Goal: Task Accomplishment & Management: Manage account settings

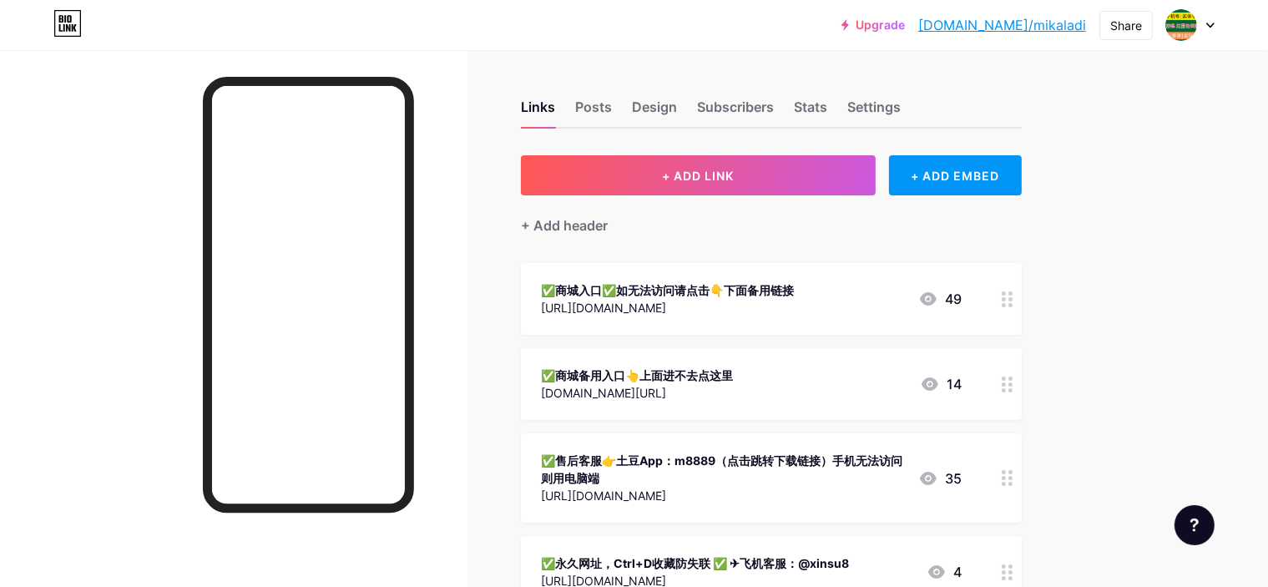
click at [918, 301] on div "✅商城入口✅如无法访问请点击👇下面备用链接 [URL][DOMAIN_NAME] 49" at bounding box center [751, 299] width 421 height 38
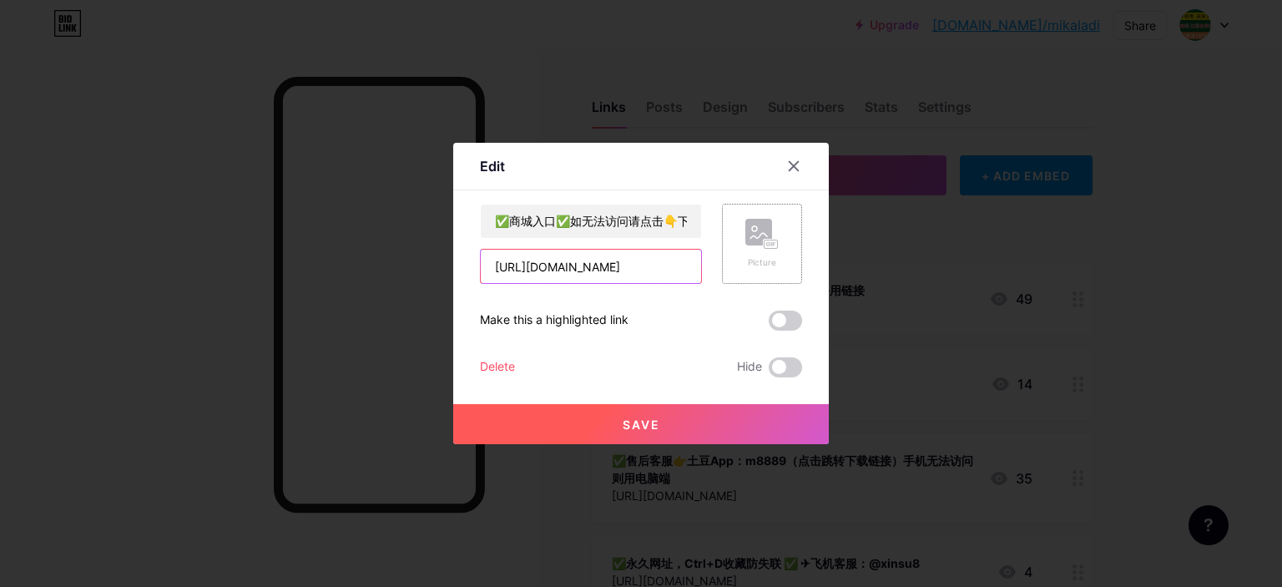
scroll to position [0, 10]
drag, startPoint x: 493, startPoint y: 267, endPoint x: 765, endPoint y: 278, distance: 271.5
click at [765, 278] on div "✅商城入口✅如无法访问请点击👇下面备用链接 [URL][DOMAIN_NAME] Picture" at bounding box center [641, 244] width 322 height 80
paste input "f.y.n.lweizp"
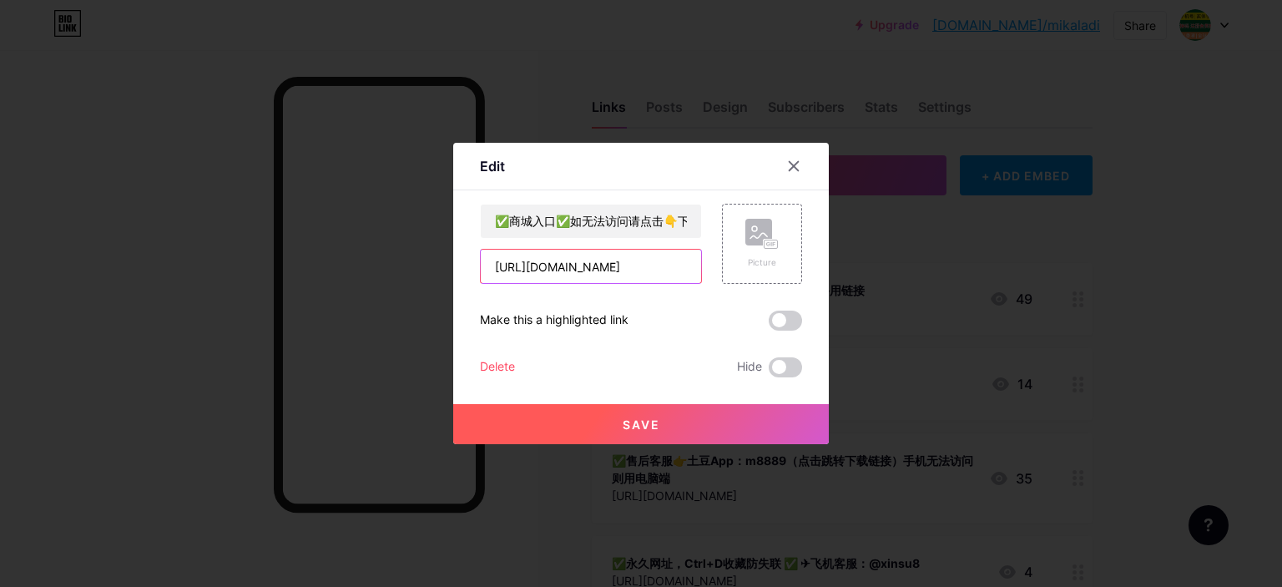
drag, startPoint x: 685, startPoint y: 264, endPoint x: 227, endPoint y: 235, distance: 459.2
click at [229, 235] on div "Edit Content YouTube Play YouTube video without leaving your page. ADD Vimeo Pl…" at bounding box center [641, 293] width 1282 height 587
type input "、"
drag, startPoint x: 558, startPoint y: 266, endPoint x: 368, endPoint y: 273, distance: 189.6
click at [368, 273] on div "Edit Content YouTube Play YouTube video without leaving your page. ADD Vimeo Pl…" at bounding box center [641, 293] width 1282 height 587
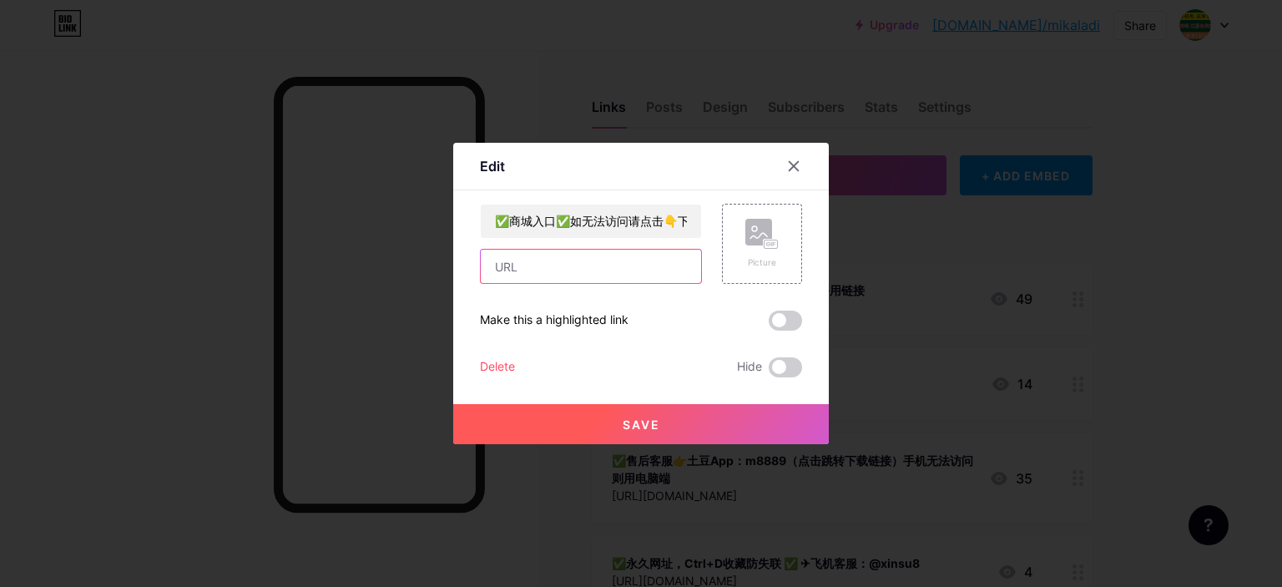
paste input "[URL][DOMAIN_NAME]"
type input "[URL][DOMAIN_NAME]"
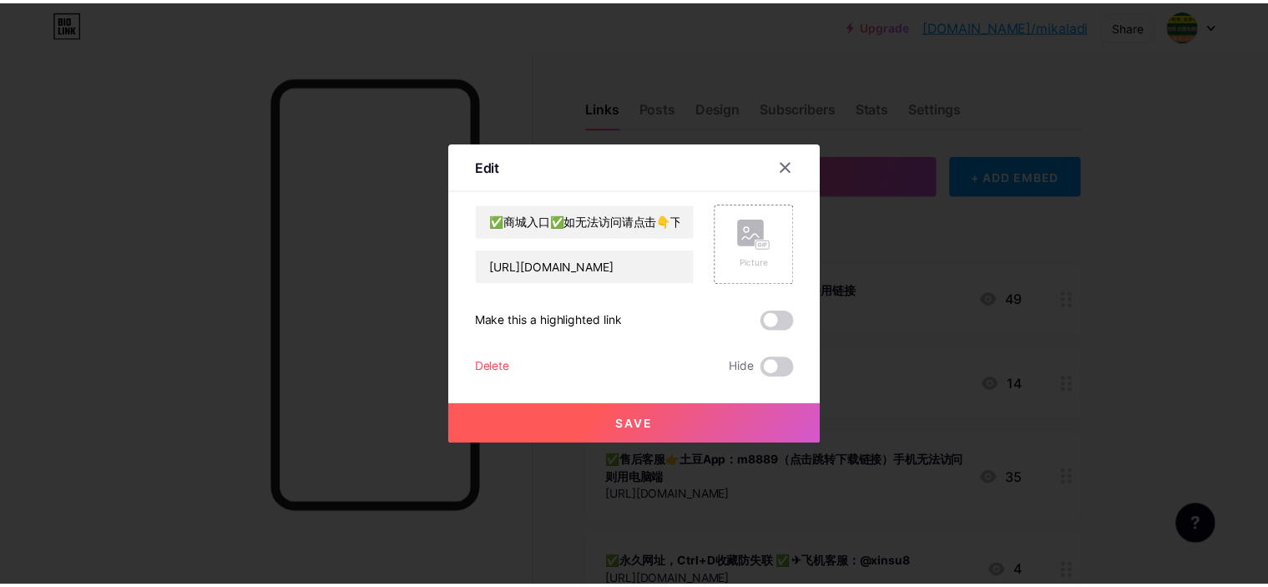
scroll to position [0, 0]
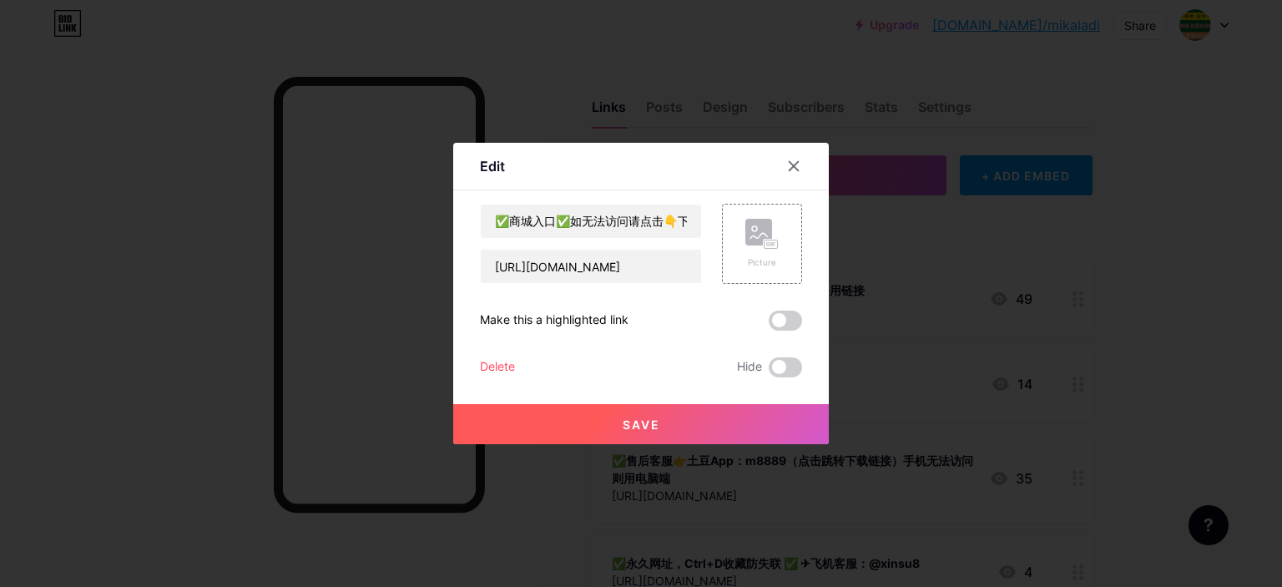
click at [717, 424] on button "Save" at bounding box center [641, 424] width 376 height 40
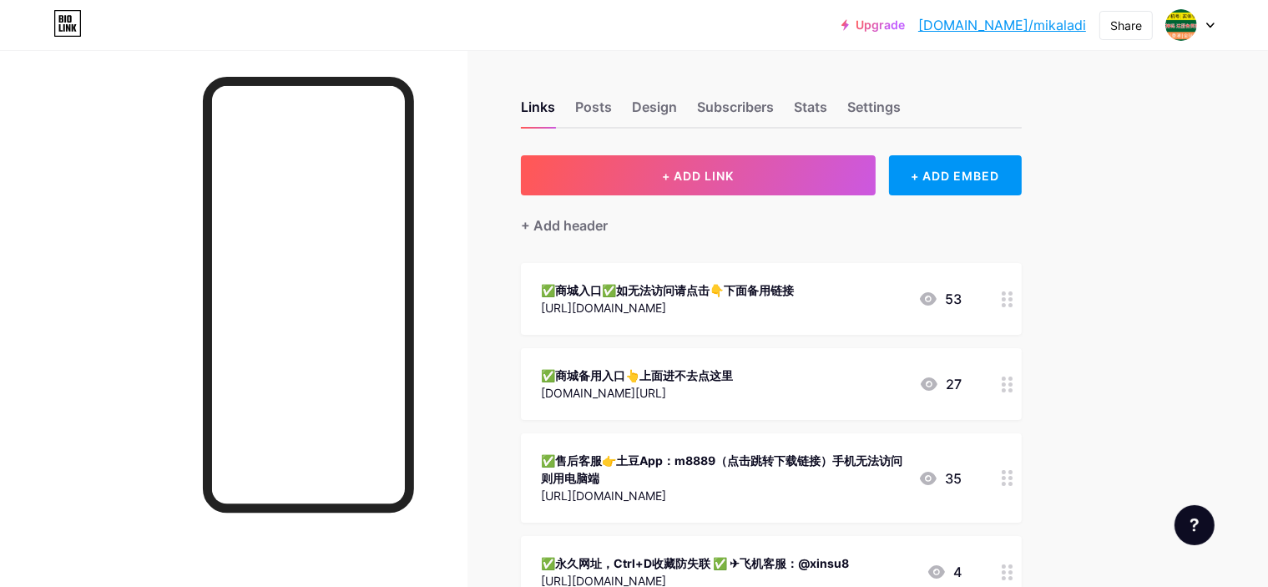
click at [1235, 193] on div "Upgrade [DOMAIN_NAME]/mikala... [DOMAIN_NAME]/mikaladi Share Switch accounts 大圣…" at bounding box center [634, 401] width 1268 height 802
click at [1208, 23] on icon at bounding box center [1210, 26] width 8 height 6
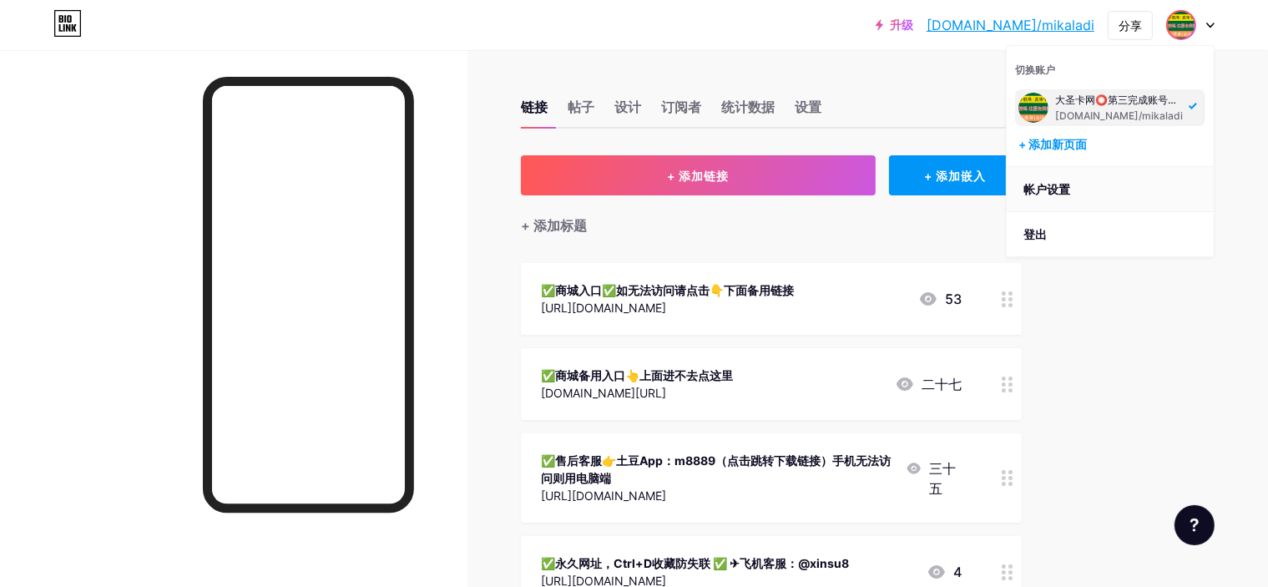
click at [1092, 186] on link "帐户设置" at bounding box center [1110, 189] width 207 height 45
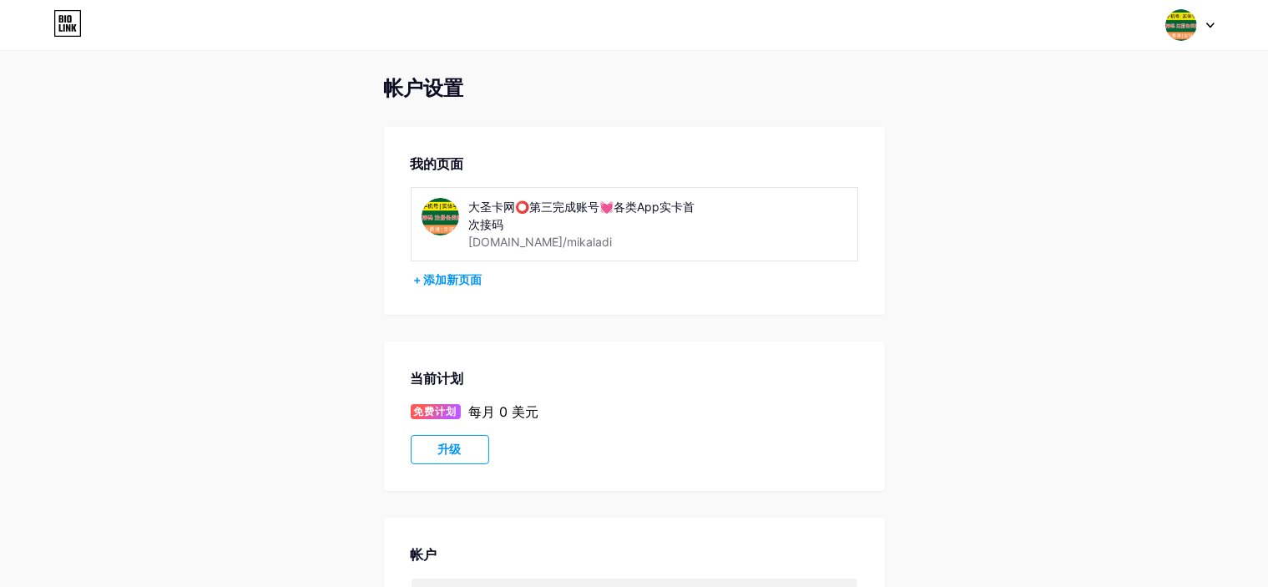
scroll to position [194, 0]
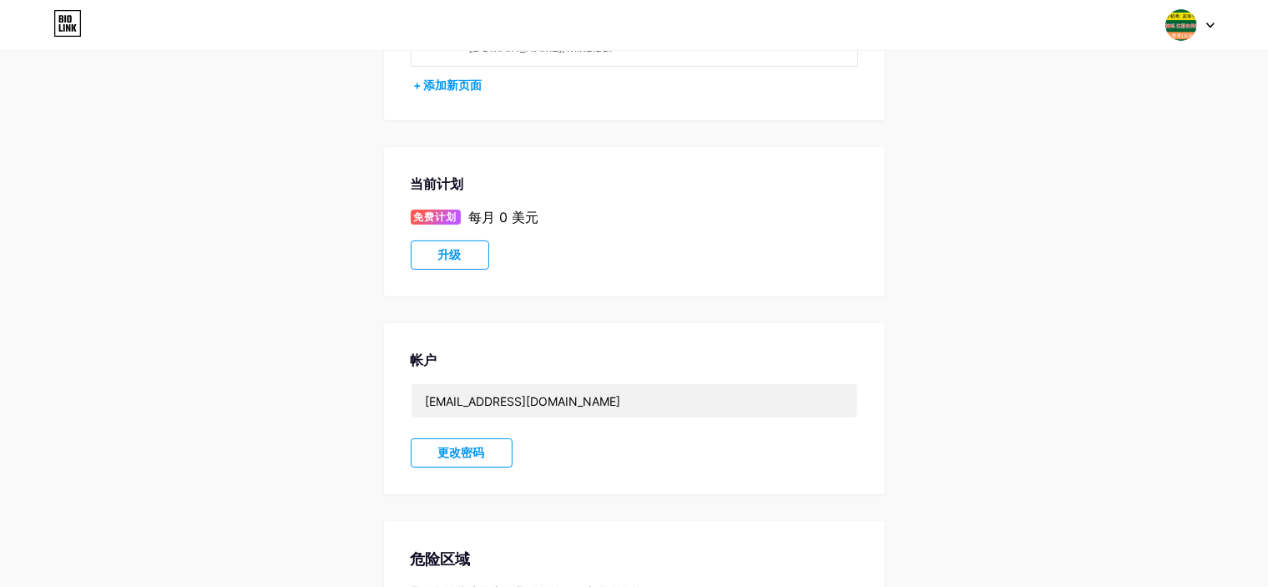
click at [477, 450] on font "更改密码" at bounding box center [461, 452] width 47 height 13
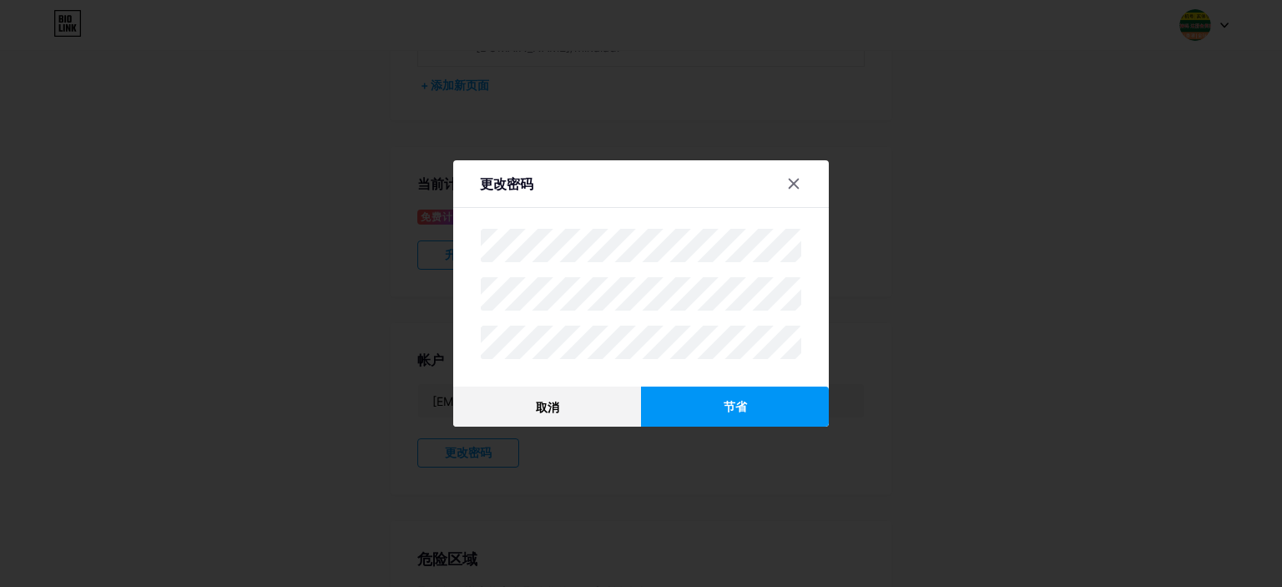
click at [791, 188] on icon at bounding box center [793, 183] width 13 height 13
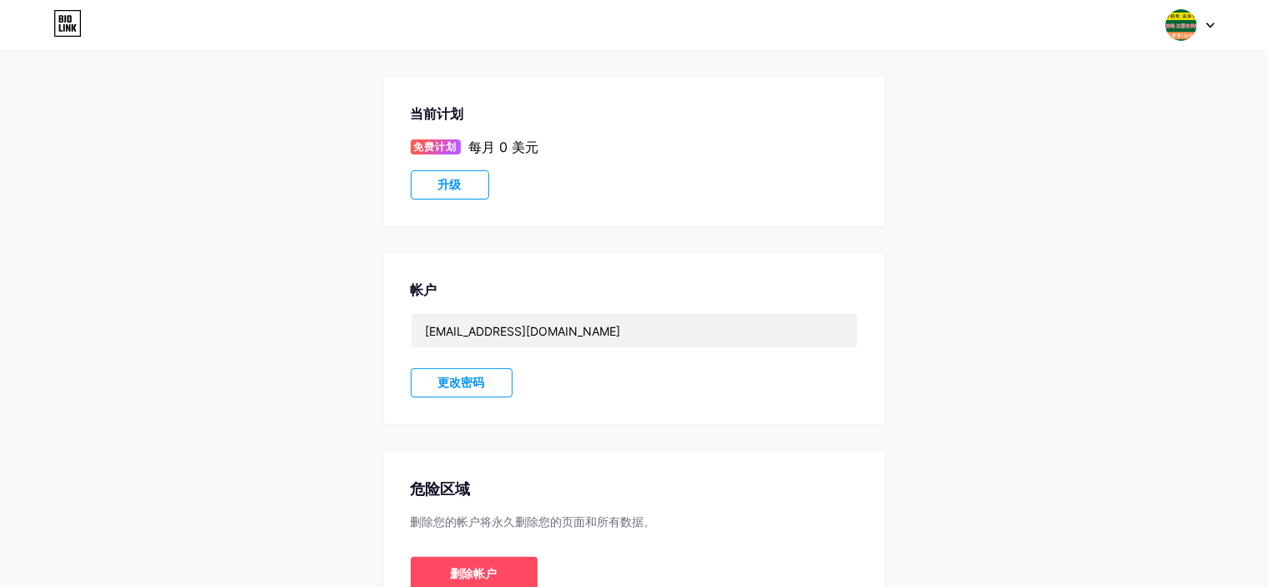
scroll to position [360, 0]
